Goal: Task Accomplishment & Management: Complete application form

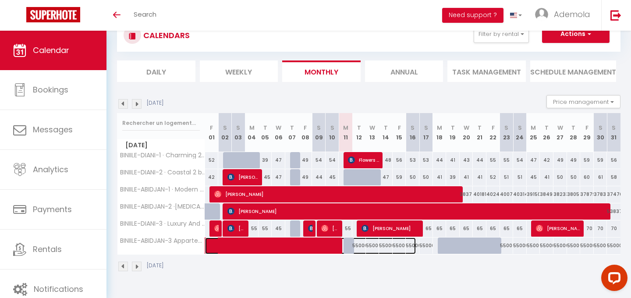
click at [287, 247] on span at bounding box center [315, 246] width 202 height 17
select select "OK"
select select "KO"
select select "0"
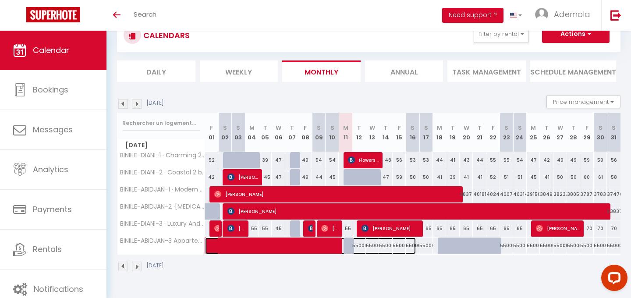
select select "1"
select select
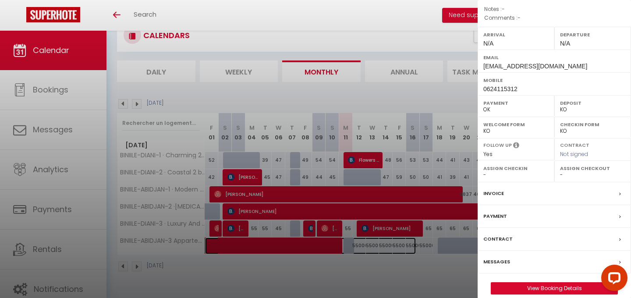
scroll to position [119, 0]
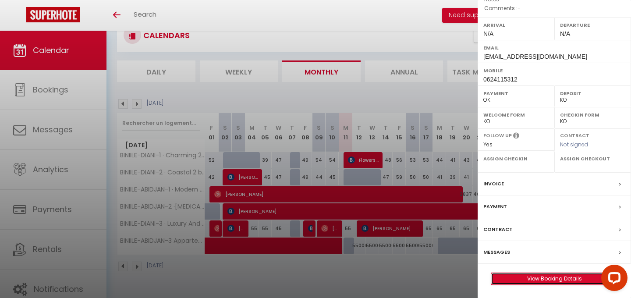
click at [545, 280] on link "View Booking Details" at bounding box center [554, 278] width 126 height 11
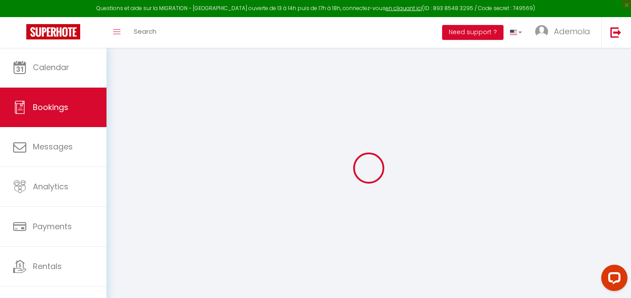
type input "Nikiema"
type input "Suzy"
type input "tkrsalim@gmail.com"
type input "0624115312"
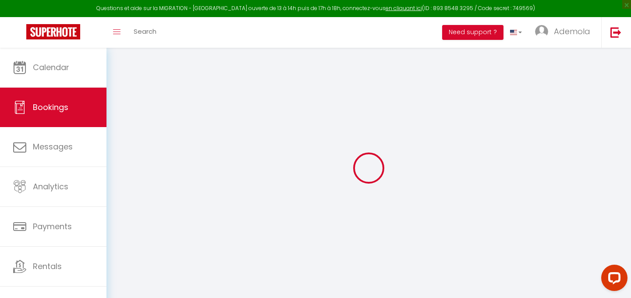
type input "92110"
type input "30 Boulevard du Général Leclerc"
type input "Clichy"
select select "SN"
select select "75217"
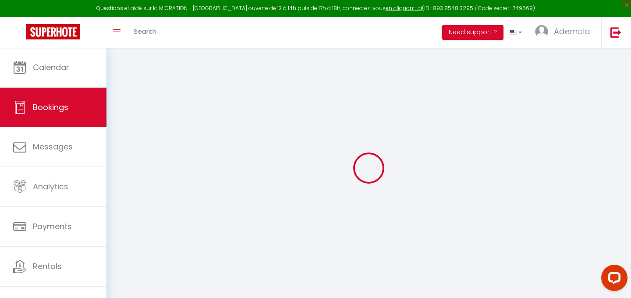
select select "1"
type input "Tue 29 July 2025"
select select
type input "[DATE]"
select select
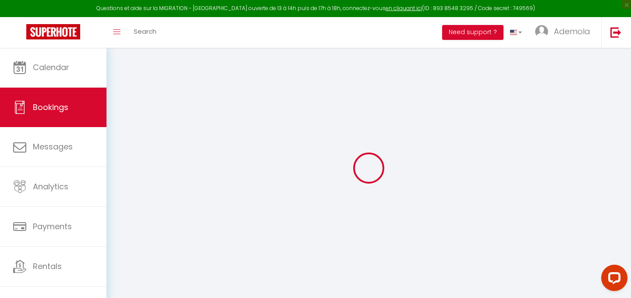
type input "4"
select select "12"
select select
checkbox input "false"
type input "0"
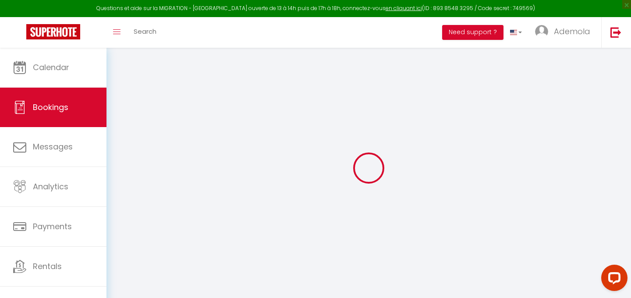
type input "0"
select select
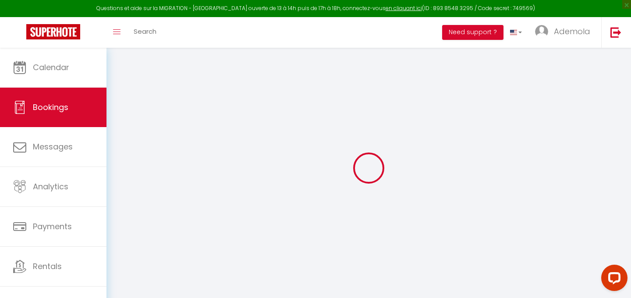
select select "14"
checkbox input "false"
select select
checkbox input "false"
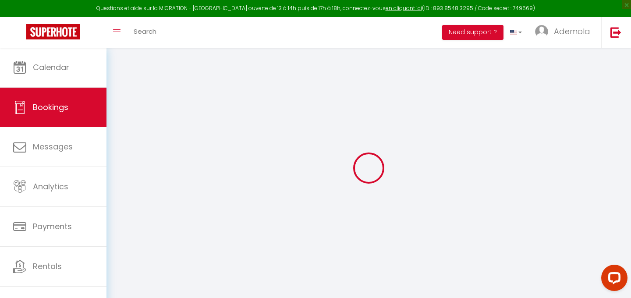
select select
checkbox input "false"
select select
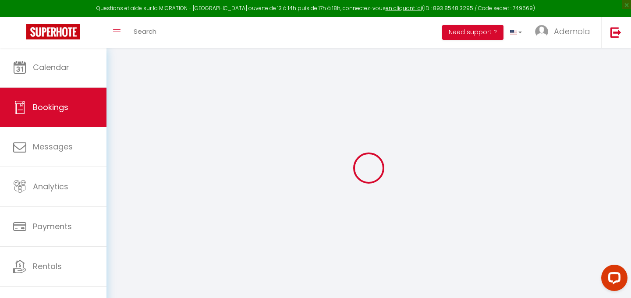
checkbox input "false"
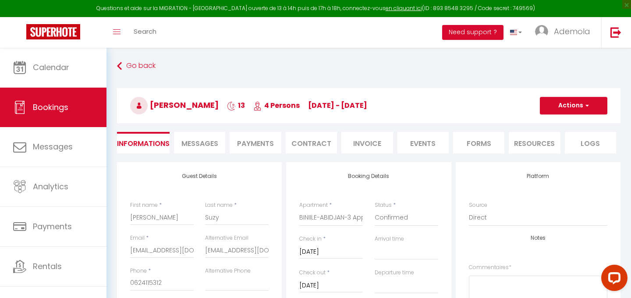
select select
checkbox input "false"
select select
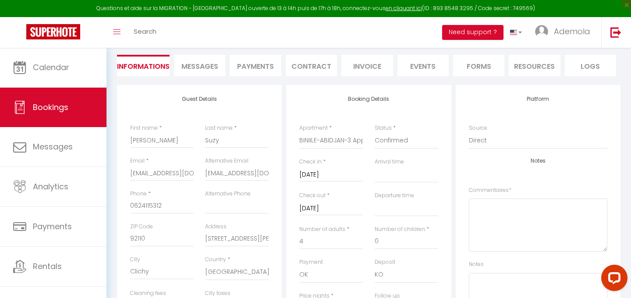
scroll to position [80, 0]
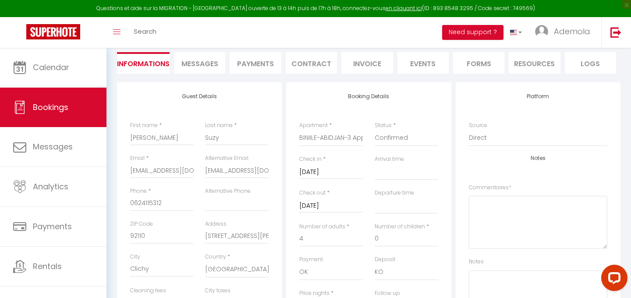
click at [333, 202] on input "[DATE]" at bounding box center [331, 205] width 64 height 11
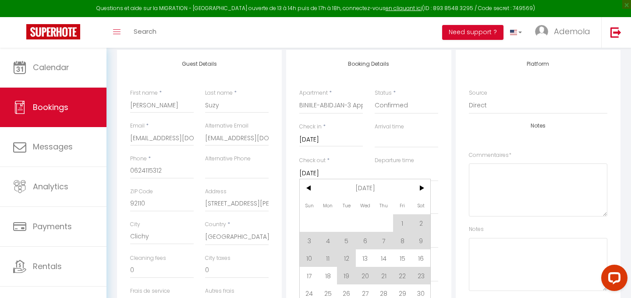
scroll to position [113, 0]
click at [368, 258] on span "13" at bounding box center [365, 258] width 19 height 18
select select
type input "Wed 13 August 2025"
select select
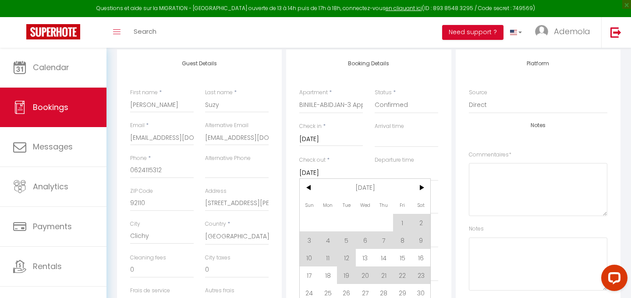
checkbox input "false"
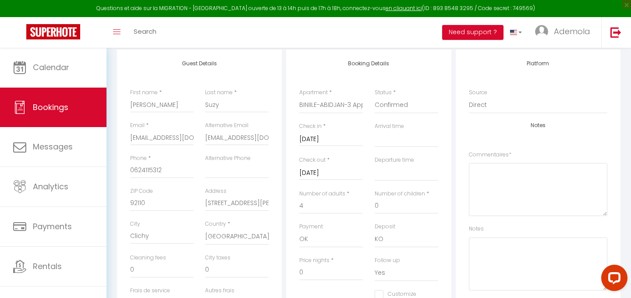
select select
checkbox input "false"
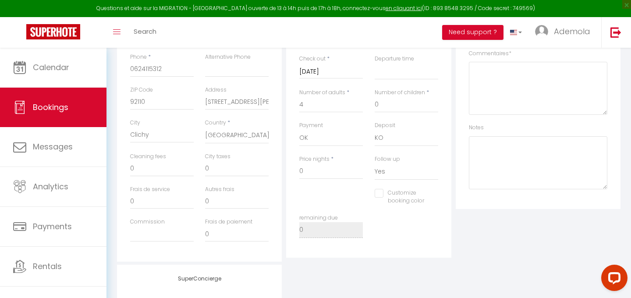
scroll to position [234, 0]
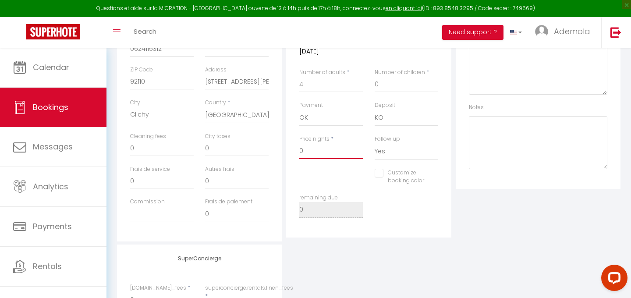
click at [321, 154] on input "0" at bounding box center [331, 151] width 64 height 16
click at [321, 152] on input "0" at bounding box center [331, 151] width 64 height 16
type input "7"
select select
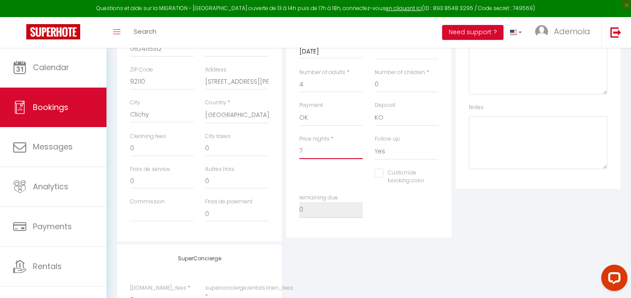
select select
checkbox input "false"
type input "72"
select select
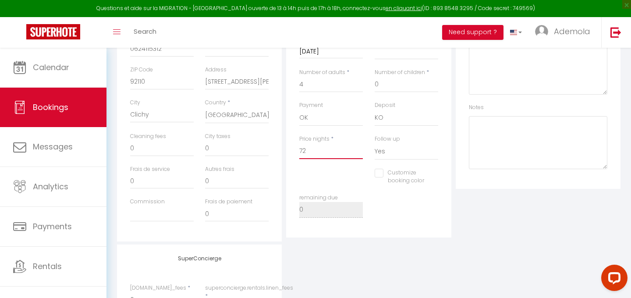
checkbox input "false"
type input "724"
select select
checkbox input "false"
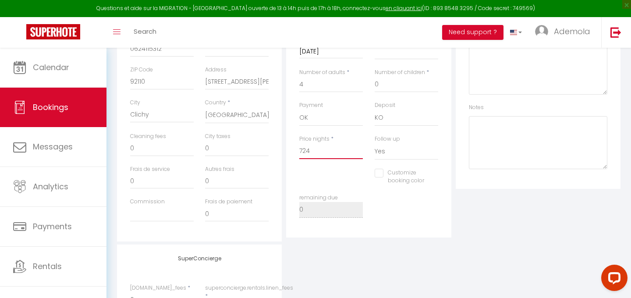
type input "7240"
select select
checkbox input "false"
type input "72400"
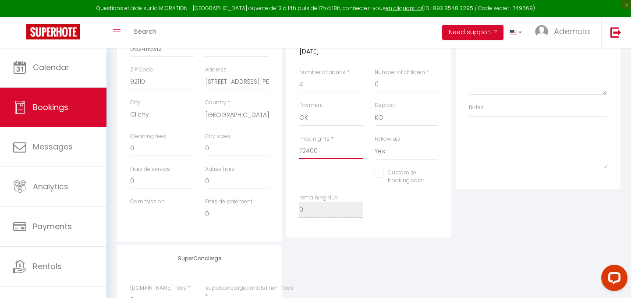
select select
checkbox input "false"
type input "724000"
select select
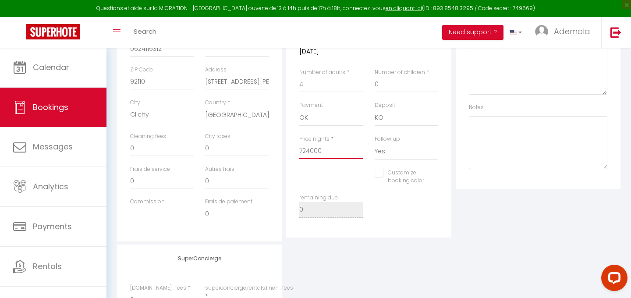
select select
checkbox input "false"
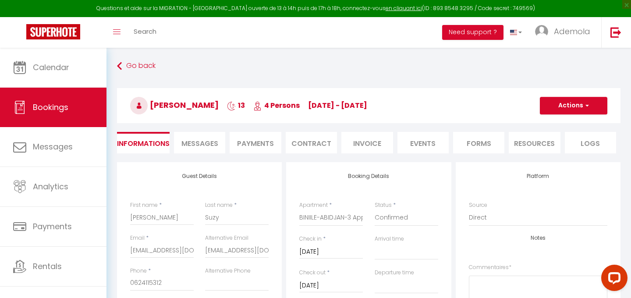
type input "724000"
click at [583, 107] on button "Actions" at bounding box center [574, 106] width 68 height 18
click at [547, 124] on link "Save" at bounding box center [564, 124] width 69 height 11
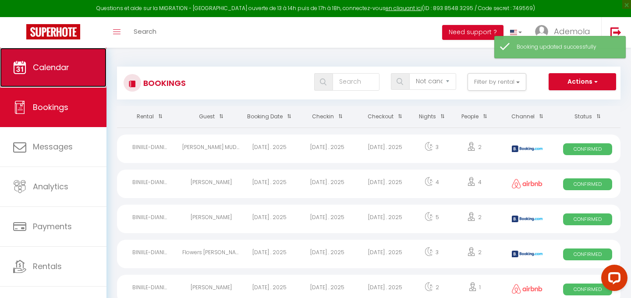
click at [66, 74] on link "Calendar" at bounding box center [53, 67] width 107 height 39
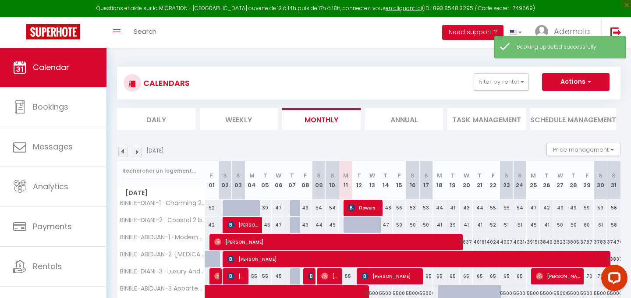
scroll to position [48, 0]
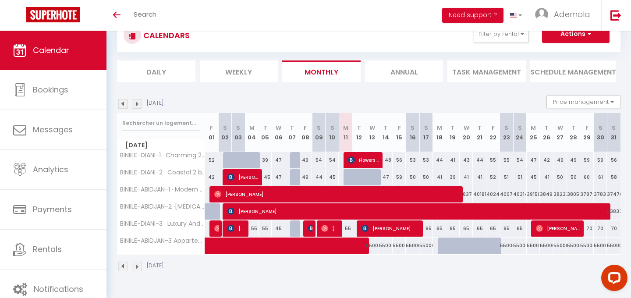
click at [136, 103] on img at bounding box center [137, 104] width 10 height 10
click at [391, 229] on span "[PERSON_NAME]" at bounding box center [391, 228] width 59 height 17
select select "OK"
select select "KO"
select select "0"
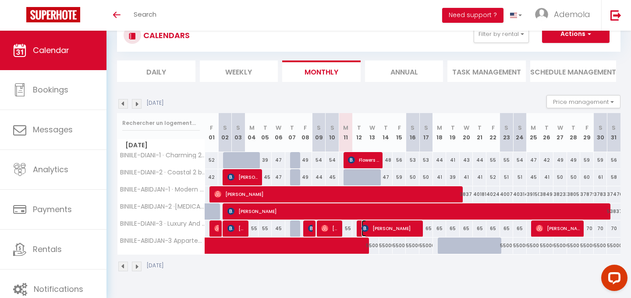
select select "0"
select select "1"
select select
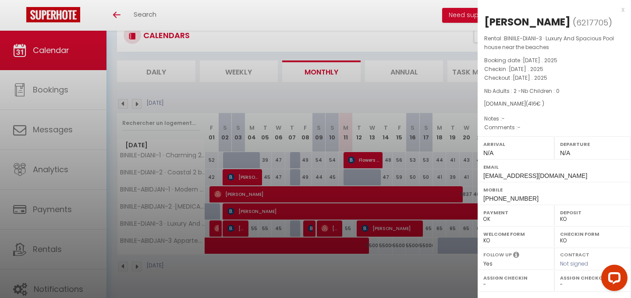
click at [391, 229] on div at bounding box center [315, 149] width 631 height 298
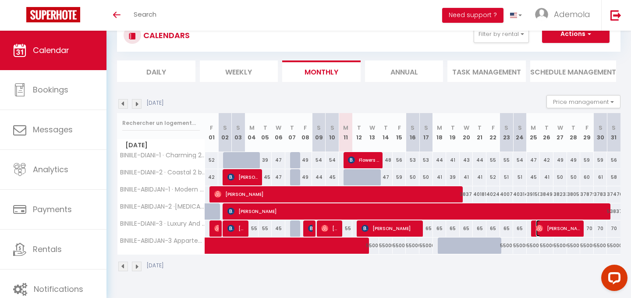
click at [562, 233] on span "[PERSON_NAME]" at bounding box center [558, 228] width 45 height 17
select select "OK"
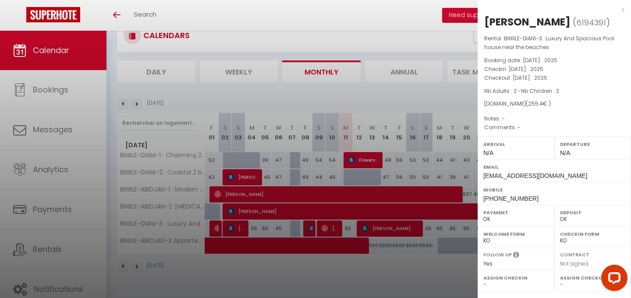
click at [433, 274] on div at bounding box center [315, 149] width 631 height 298
